Goal: Information Seeking & Learning: Learn about a topic

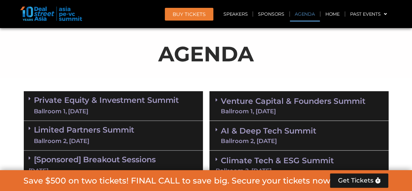
scroll to position [341, 0]
click at [83, 101] on link "Private Equity & Investment Summit Ballroom 1, [DATE]" at bounding box center [106, 106] width 145 height 20
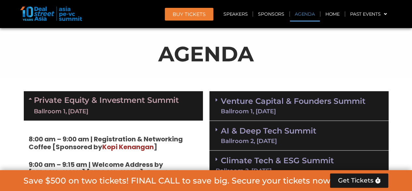
click at [88, 102] on link "Private Equity & Investment Summit Ballroom 1, [DATE]" at bounding box center [106, 106] width 145 height 20
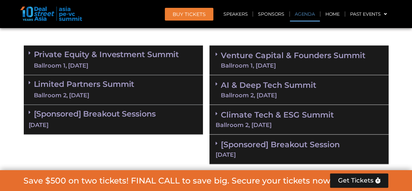
scroll to position [374, 0]
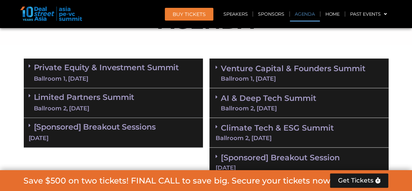
click at [101, 66] on link "Private Equity & Investment Summit Ballroom 1, [DATE]" at bounding box center [106, 73] width 145 height 20
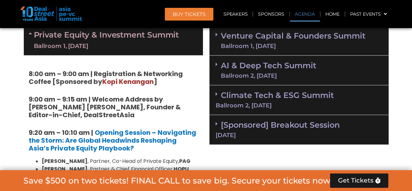
scroll to position [471, 0]
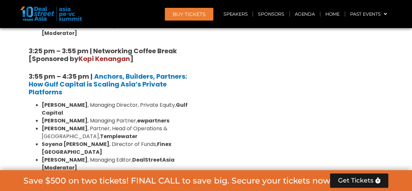
scroll to position [1156, 0]
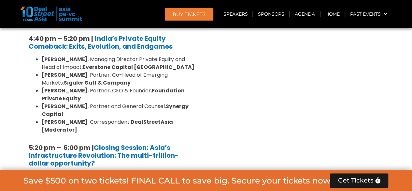
scroll to position [1286, 0]
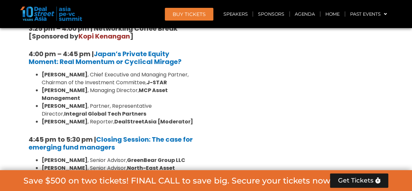
scroll to position [2036, 0]
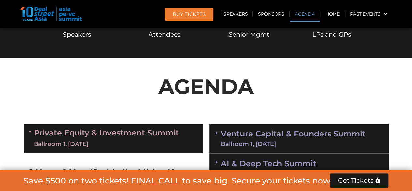
scroll to position [374, 0]
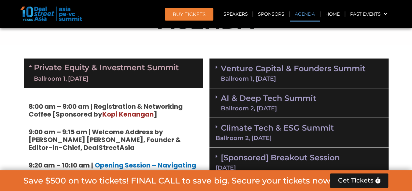
click at [274, 70] on link "Venture Capital & Founders​ Summit Ballroom 1, [DATE]" at bounding box center [293, 73] width 145 height 17
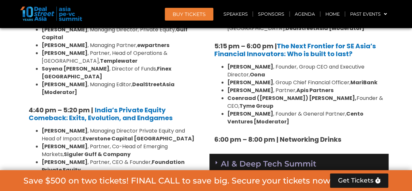
scroll to position [1221, 0]
click at [257, 159] on link "AI & Deep Tech Summit Ballroom 2, [DATE]" at bounding box center [269, 167] width 96 height 17
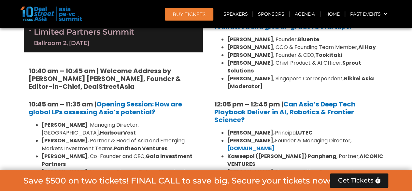
scroll to position [1547, 0]
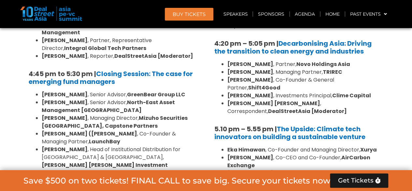
scroll to position [2101, 0]
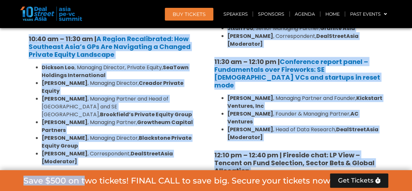
scroll to position [650, 0]
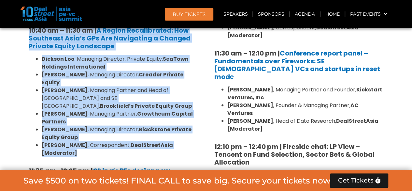
drag, startPoint x: 23, startPoint y: 60, endPoint x: 197, endPoint y: 120, distance: 183.9
copy div "10:40 am – 11:30 am | A Region Recalibrated: How Southeast Asia’s GPs Are Navig…"
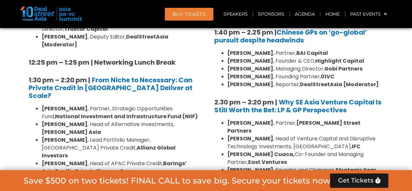
scroll to position [879, 0]
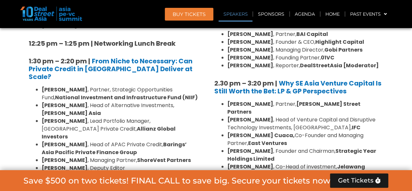
click at [237, 15] on link "Speakers" at bounding box center [236, 14] width 34 height 15
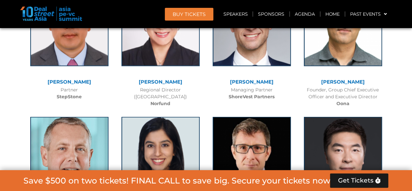
scroll to position [5597, 0]
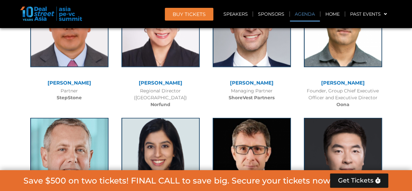
click at [300, 15] on link "Agenda" at bounding box center [305, 14] width 30 height 15
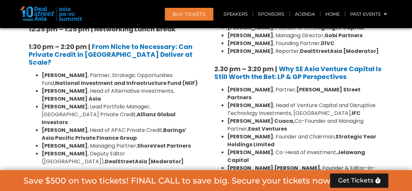
scroll to position [895, 0]
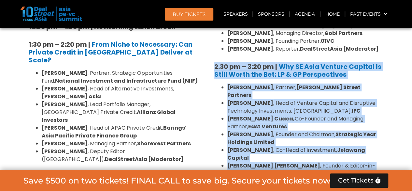
drag, startPoint x: 307, startPoint y: 137, endPoint x: 208, endPoint y: 38, distance: 139.9
copy div "2.30 pm – 3:20 pm | Why SE Asia Venture Capital Is Still Worth the Bet: LP & GP…"
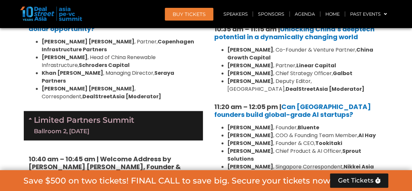
scroll to position [1417, 0]
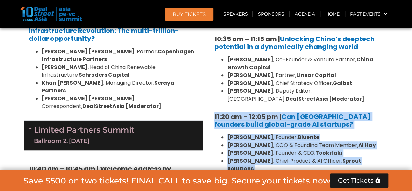
drag, startPoint x: 270, startPoint y: 122, endPoint x: 211, endPoint y: 53, distance: 90.4
click at [211, 53] on div "10:30 am – 10:35 am | Welcome address to AI and Deep Tech summit by [PERSON_NAM…" at bounding box center [299, 152] width 179 height 331
copy div "11:20 am – 12:05 pm | Can [GEOGRAPHIC_DATA] founders build global-grade AI star…"
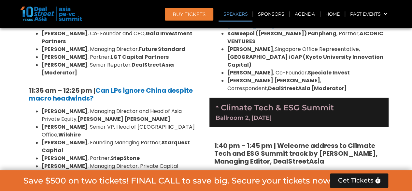
scroll to position [1678, 0]
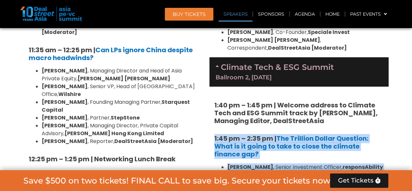
drag, startPoint x: 212, startPoint y: 58, endPoint x: 409, endPoint y: 135, distance: 211.7
click at [409, 135] on section "Private Equity & Investment Summit Ballroom 1, [DATE] 8:00 am – 9:00 am | Regis…" at bounding box center [206, 1] width 412 height 2500
copy div "1:45 pm – 2:35 pm | The Trillion Dollar Question: What is it going to take to c…"
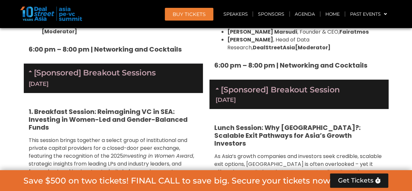
scroll to position [2264, 0]
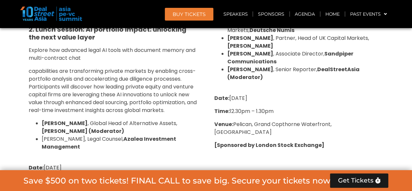
scroll to position [2493, 0]
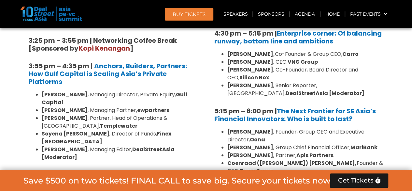
scroll to position [1156, 0]
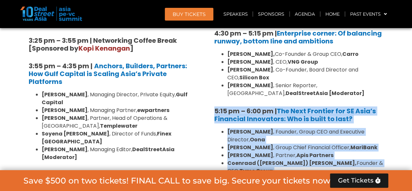
drag, startPoint x: 211, startPoint y: 54, endPoint x: 276, endPoint y: 123, distance: 95.2
copy div "5:15 pm – 6:00 pm | The Next Frontier for SE Asia’s Financial Innovators: Who i…"
